Goal: Information Seeking & Learning: Learn about a topic

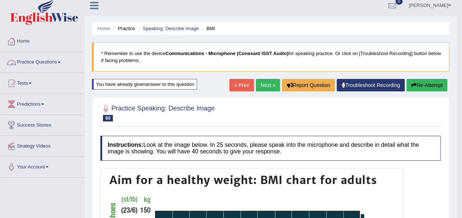
click at [61, 63] on span at bounding box center [59, 62] width 3 height 1
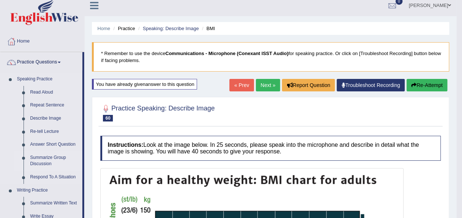
click at [50, 158] on link "Summarize Group Discussion" at bounding box center [55, 161] width 56 height 19
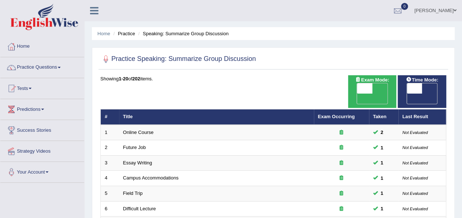
scroll to position [191, 0]
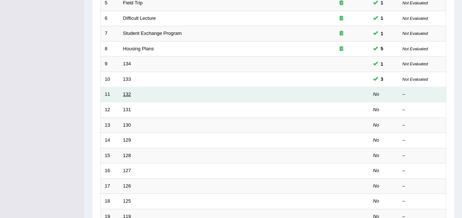
click at [124, 92] on link "132" at bounding box center [127, 95] width 8 height 6
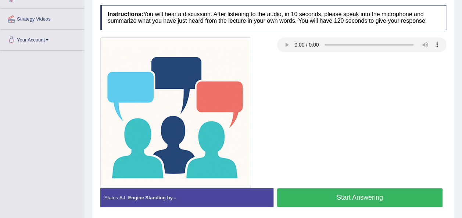
scroll to position [137, 0]
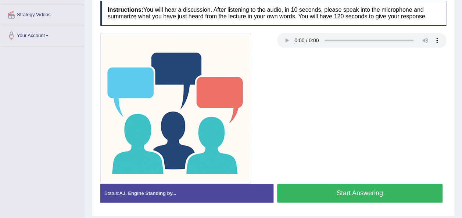
click at [348, 188] on button "Start Answering" at bounding box center [360, 193] width 166 height 19
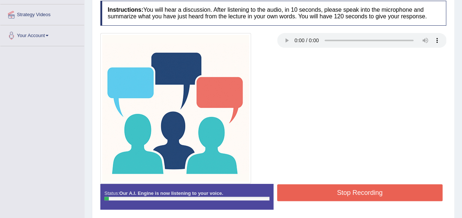
click at [348, 188] on button "Stop Recording" at bounding box center [360, 193] width 166 height 17
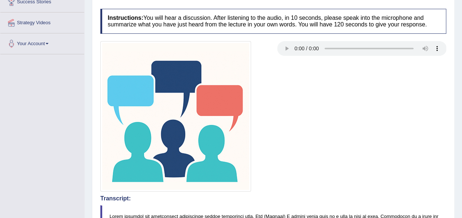
scroll to position [0, 0]
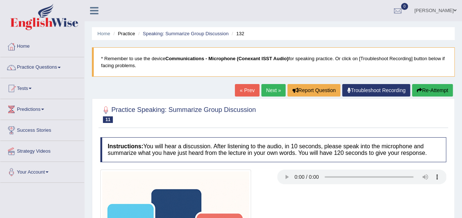
click at [278, 92] on link "Next »" at bounding box center [274, 90] width 24 height 13
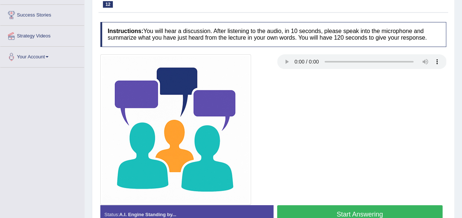
scroll to position [118, 0]
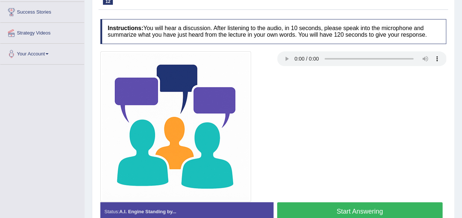
click at [306, 150] on div at bounding box center [273, 126] width 353 height 151
click at [315, 211] on button "Start Answering" at bounding box center [360, 212] width 166 height 19
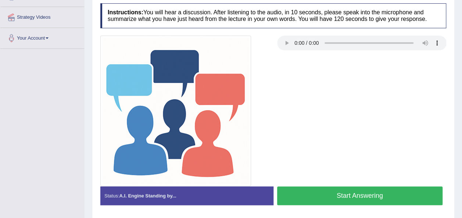
scroll to position [135, 0]
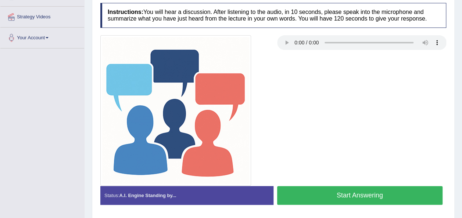
click at [327, 196] on button "Start Answering" at bounding box center [360, 195] width 166 height 19
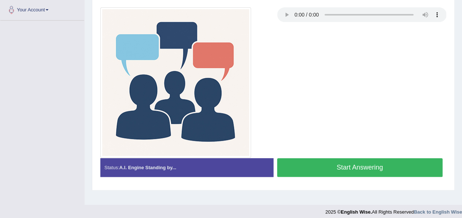
scroll to position [168, 0]
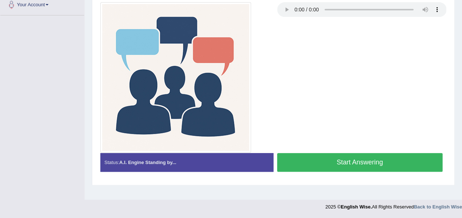
click at [309, 158] on button "Start Answering" at bounding box center [360, 162] width 166 height 19
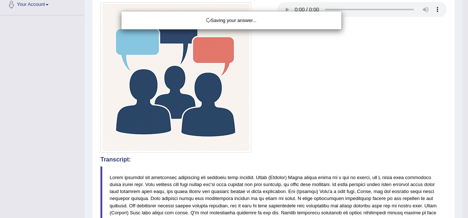
click at [309, 158] on div "Saving your answer..." at bounding box center [234, 109] width 468 height 218
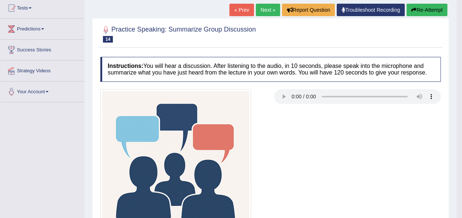
scroll to position [63, 0]
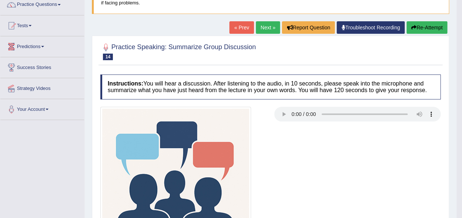
click at [263, 23] on link "Next »" at bounding box center [268, 27] width 24 height 13
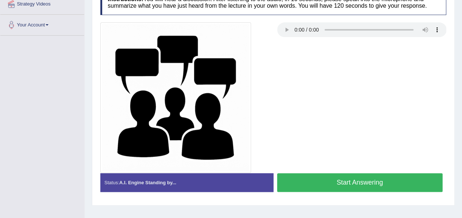
scroll to position [155, 0]
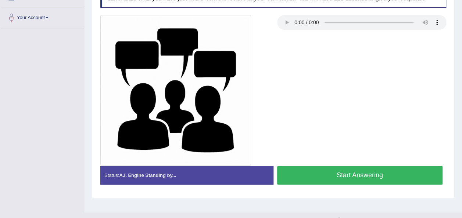
click at [298, 173] on button "Start Answering" at bounding box center [360, 175] width 166 height 19
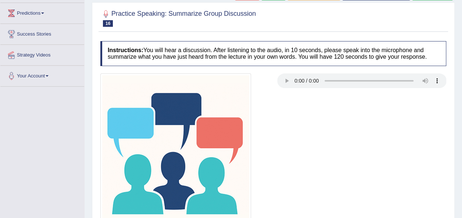
scroll to position [168, 0]
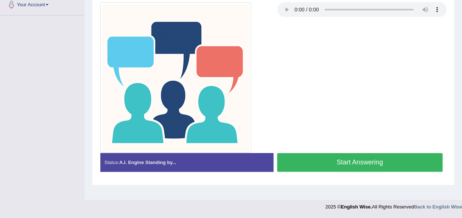
click at [357, 161] on button "Start Answering" at bounding box center [360, 162] width 166 height 19
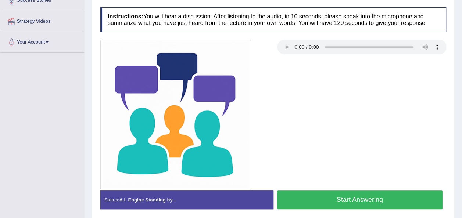
scroll to position [136, 0]
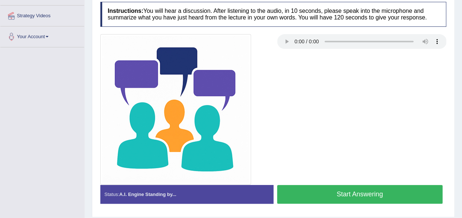
click at [267, 90] on div at bounding box center [185, 109] width 177 height 151
click at [392, 192] on button "Start Answering" at bounding box center [360, 194] width 166 height 19
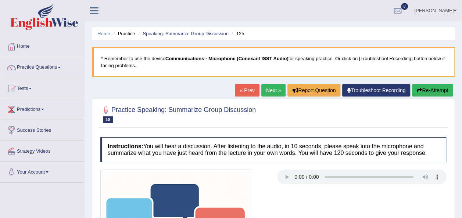
scroll to position [168, 0]
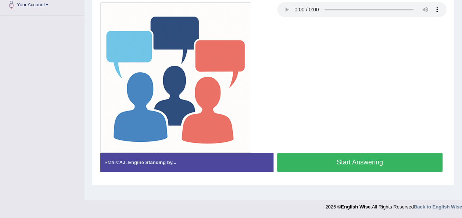
click at [288, 159] on button "Start Answering" at bounding box center [360, 162] width 166 height 19
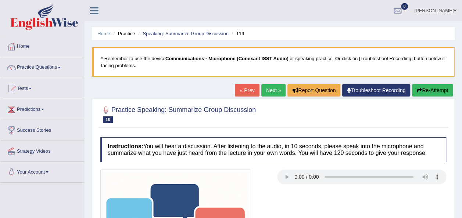
scroll to position [168, 0]
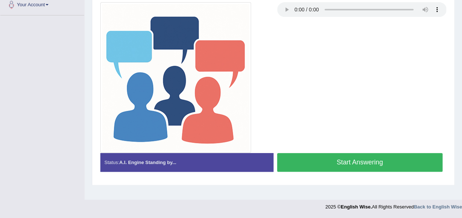
click at [315, 161] on button "Start Answering" at bounding box center [360, 162] width 166 height 19
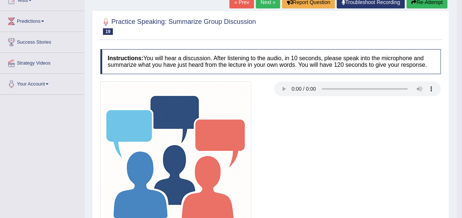
scroll to position [65, 0]
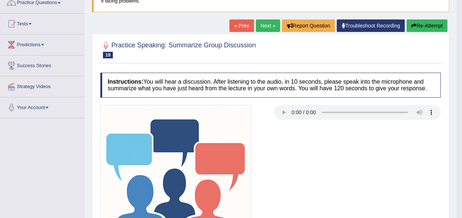
click at [266, 24] on link "Next »" at bounding box center [268, 25] width 24 height 13
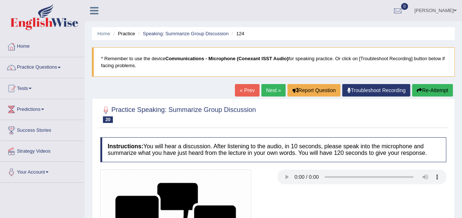
drag, startPoint x: 461, startPoint y: 104, endPoint x: 468, endPoint y: 157, distance: 53.0
click at [462, 157] on html "Toggle navigation Home Practice Questions Speaking Practice Read Aloud Repeat S…" at bounding box center [231, 109] width 462 height 218
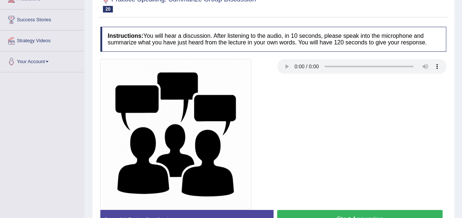
scroll to position [135, 0]
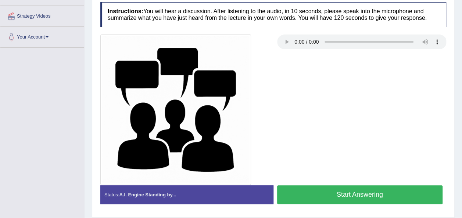
click at [309, 196] on button "Start Answering" at bounding box center [360, 195] width 166 height 19
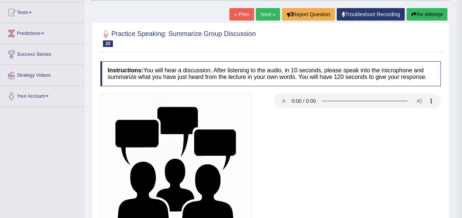
scroll to position [80, 0]
